Goal: Transaction & Acquisition: Purchase product/service

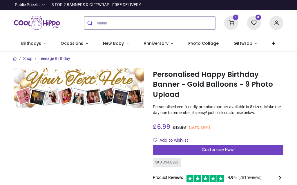
click at [95, 84] on img at bounding box center [79, 87] width 131 height 39
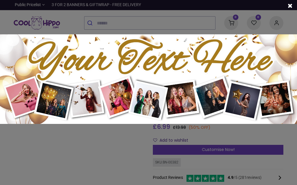
click at [119, 172] on div at bounding box center [148, 92] width 297 height 185
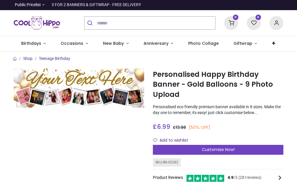
click at [219, 150] on span "Customise Now!" at bounding box center [218, 149] width 33 height 6
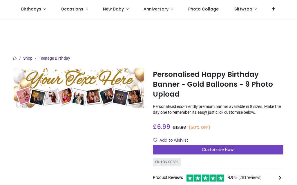
scroll to position [17, 0]
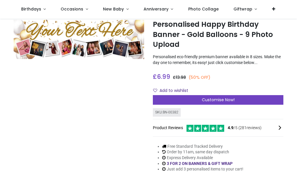
click at [209, 103] on div "Customise Now!" at bounding box center [218, 100] width 131 height 10
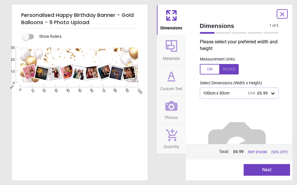
click at [215, 100] on div at bounding box center [239, 143] width 88 height 89
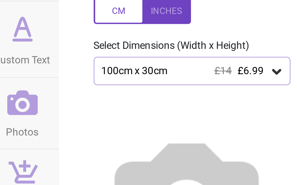
click at [272, 92] on icon at bounding box center [273, 93] width 3 height 2
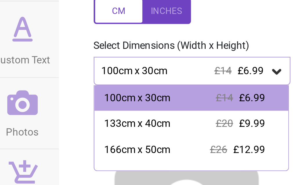
click at [195, 80] on div "Select Dimensions (Width x Height)" at bounding box center [239, 83] width 88 height 6
click at [270, 90] on icon at bounding box center [273, 93] width 6 height 6
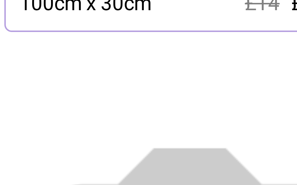
scroll to position [0, 0]
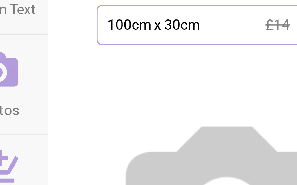
click at [248, 91] on span "£14" at bounding box center [251, 93] width 7 height 5
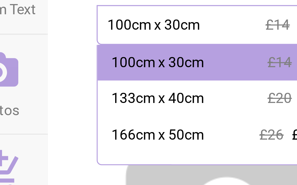
click at [200, 109] on div "133cm x 40cm £20 £9.99" at bounding box center [239, 114] width 78 height 10
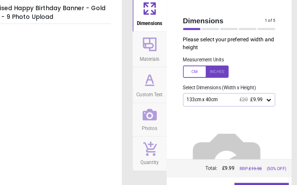
click at [226, 91] on div "133cm x 40cm £20 £9.99" at bounding box center [237, 93] width 68 height 5
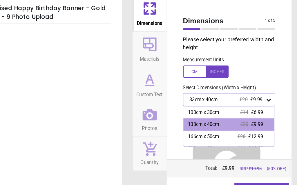
click at [243, 60] on div "Dimensions 1 of 5 1 of 6 Please select your preferred width and height Measurem…" at bounding box center [239, 92] width 107 height 175
click at [226, 64] on label at bounding box center [239, 69] width 79 height 10
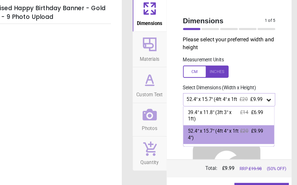
click at [270, 90] on icon at bounding box center [273, 93] width 6 height 6
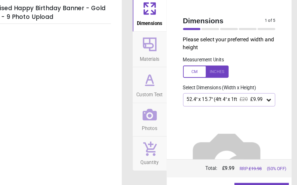
click at [229, 87] on div "52.4" x 15.7" (4ft 4" x 1ft 4") £20 £9.99" at bounding box center [239, 92] width 79 height 11
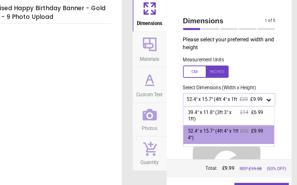
click at [249, 117] on div "£20 £9.99" at bounding box center [259, 122] width 20 height 11
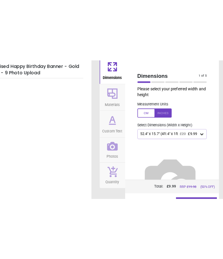
scroll to position [1, 0]
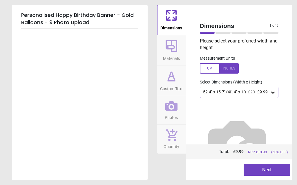
click at [173, 112] on span "Photos" at bounding box center [171, 116] width 13 height 9
